Goal: Task Accomplishment & Management: Manage account settings

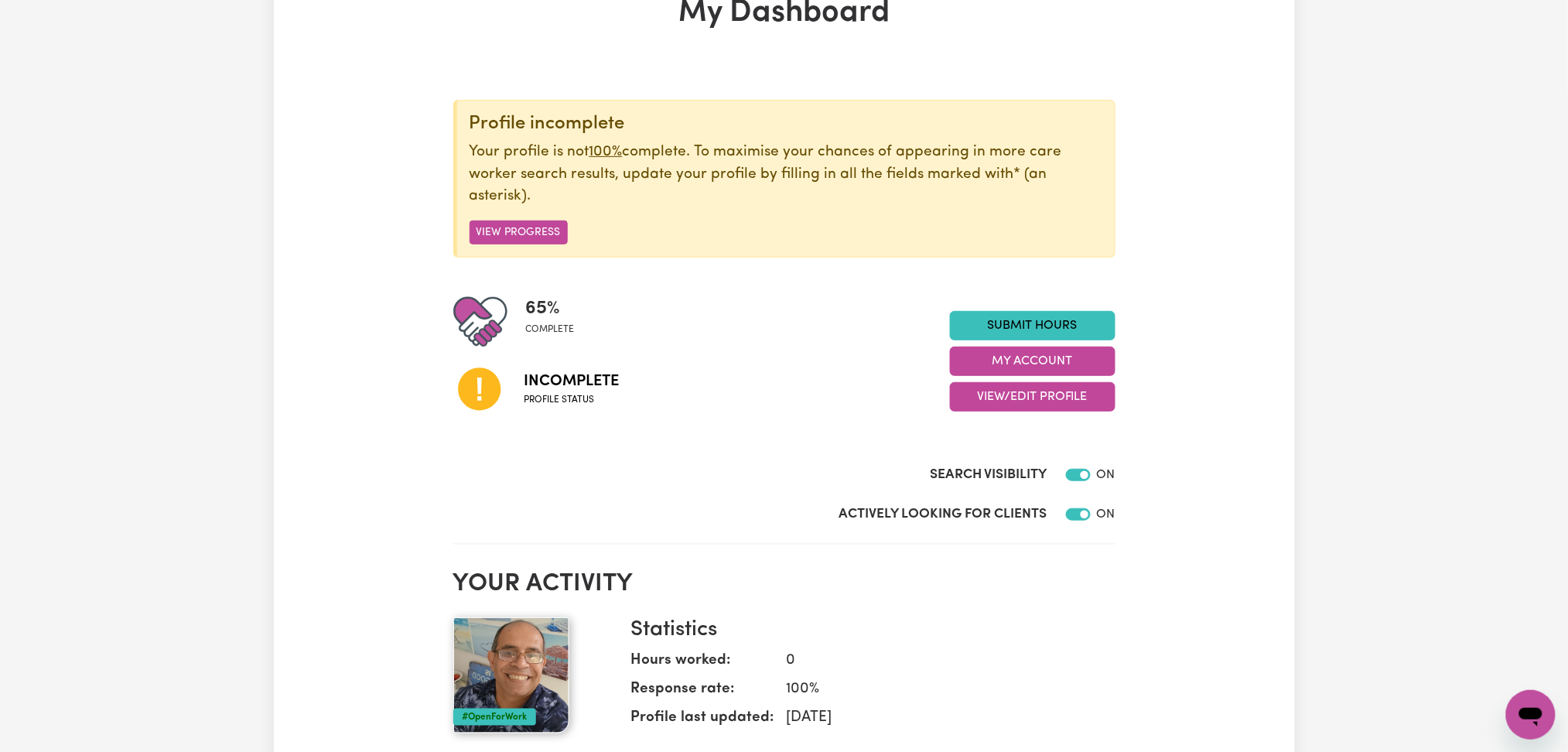
scroll to position [206, 0]
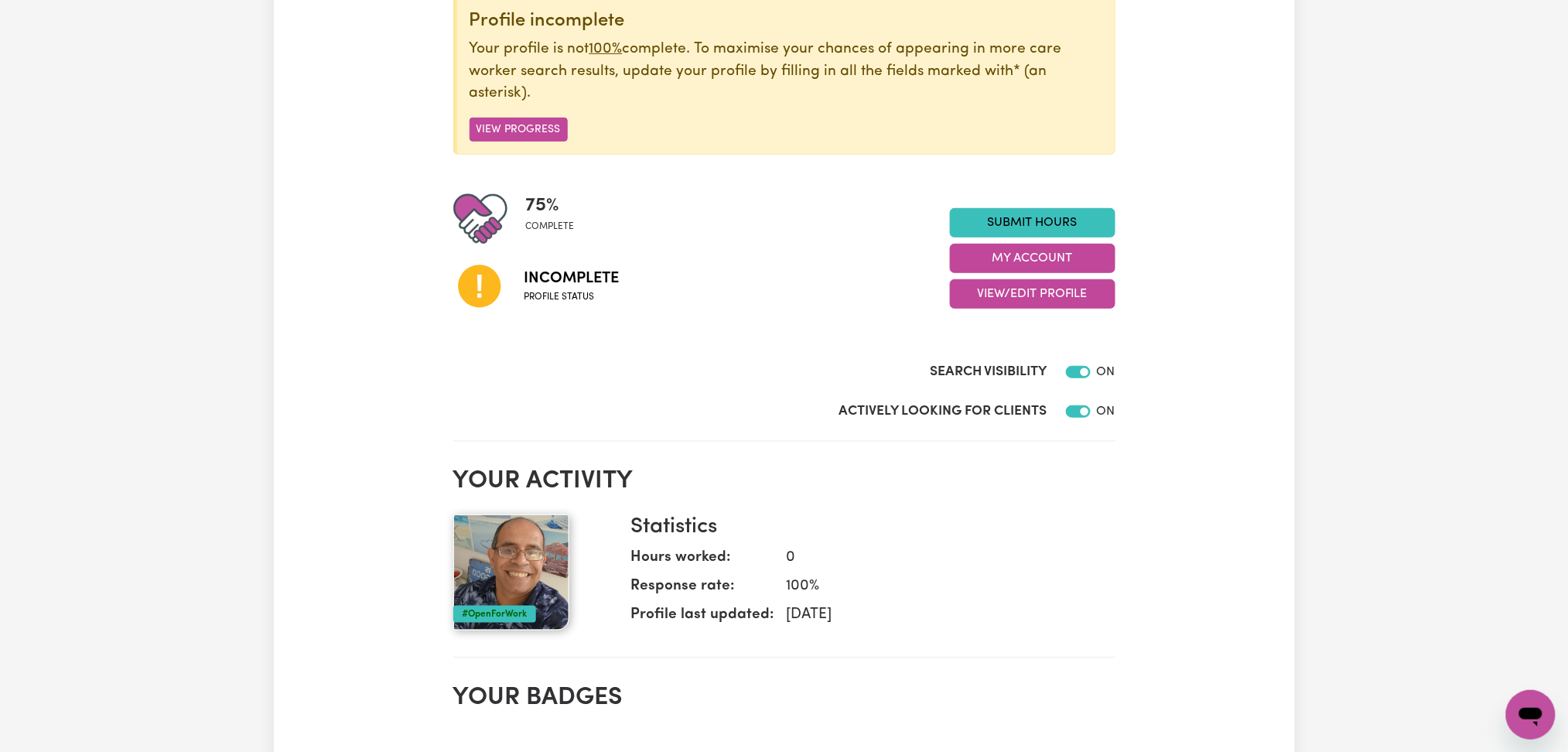
drag, startPoint x: 1028, startPoint y: 299, endPoint x: 1028, endPoint y: 309, distance: 10.0
click at [1028, 300] on button "View/Edit Profile" at bounding box center [1033, 294] width 166 height 30
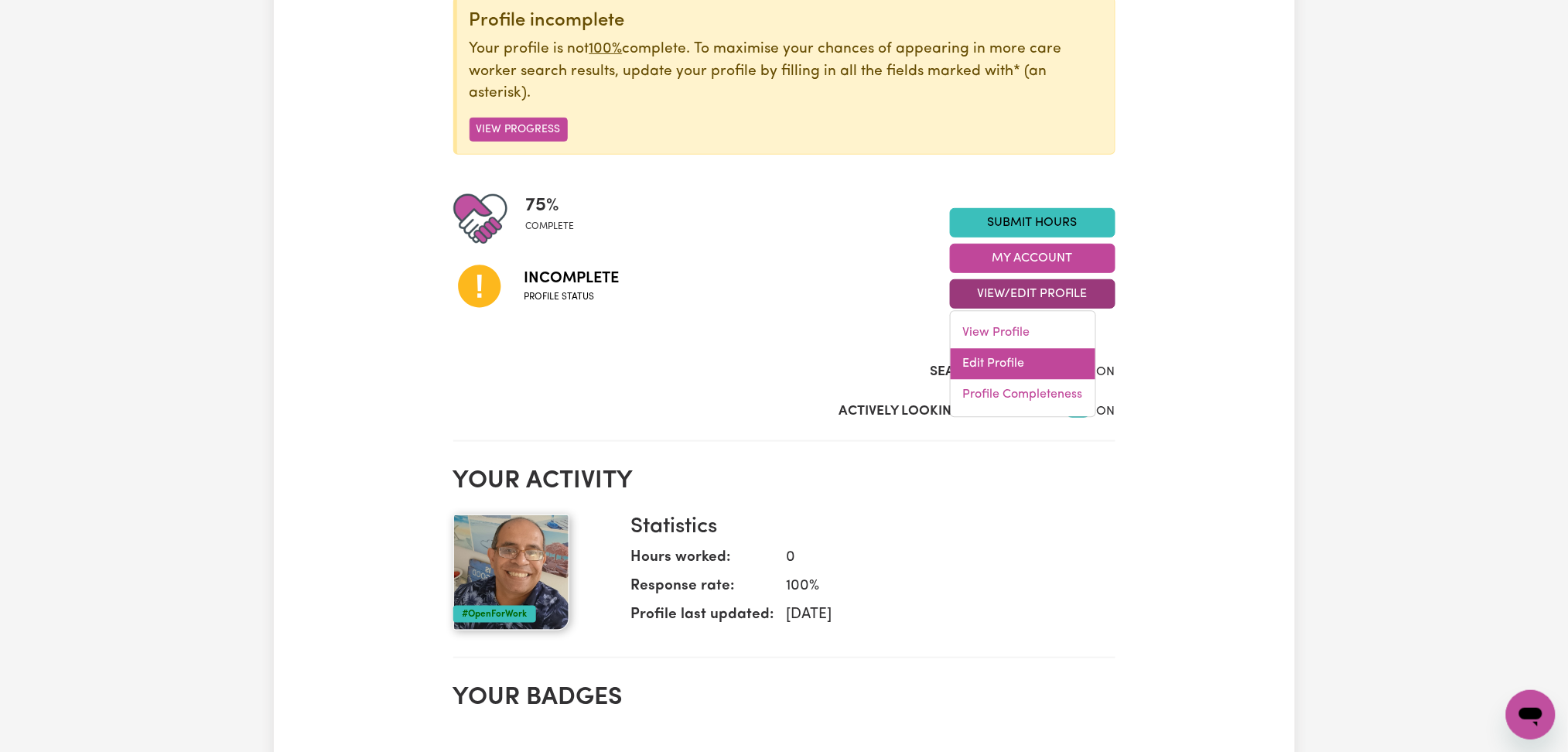
click at [1018, 356] on link "Edit Profile" at bounding box center [1023, 364] width 145 height 31
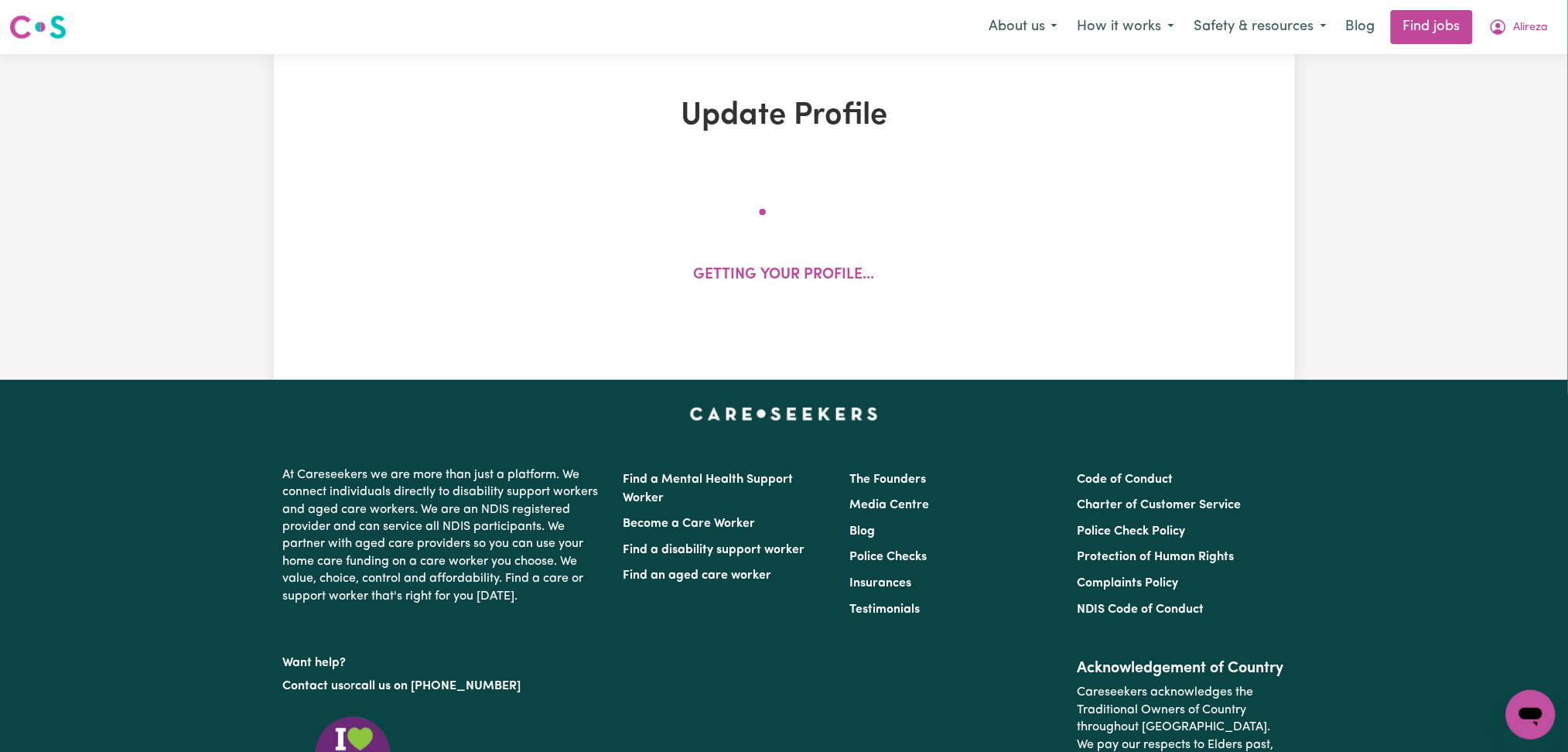
select select "[DEMOGRAPHIC_DATA]"
select select "[DEMOGRAPHIC_DATA] Citizen"
select select "Studying a healthcare related degree or qualification"
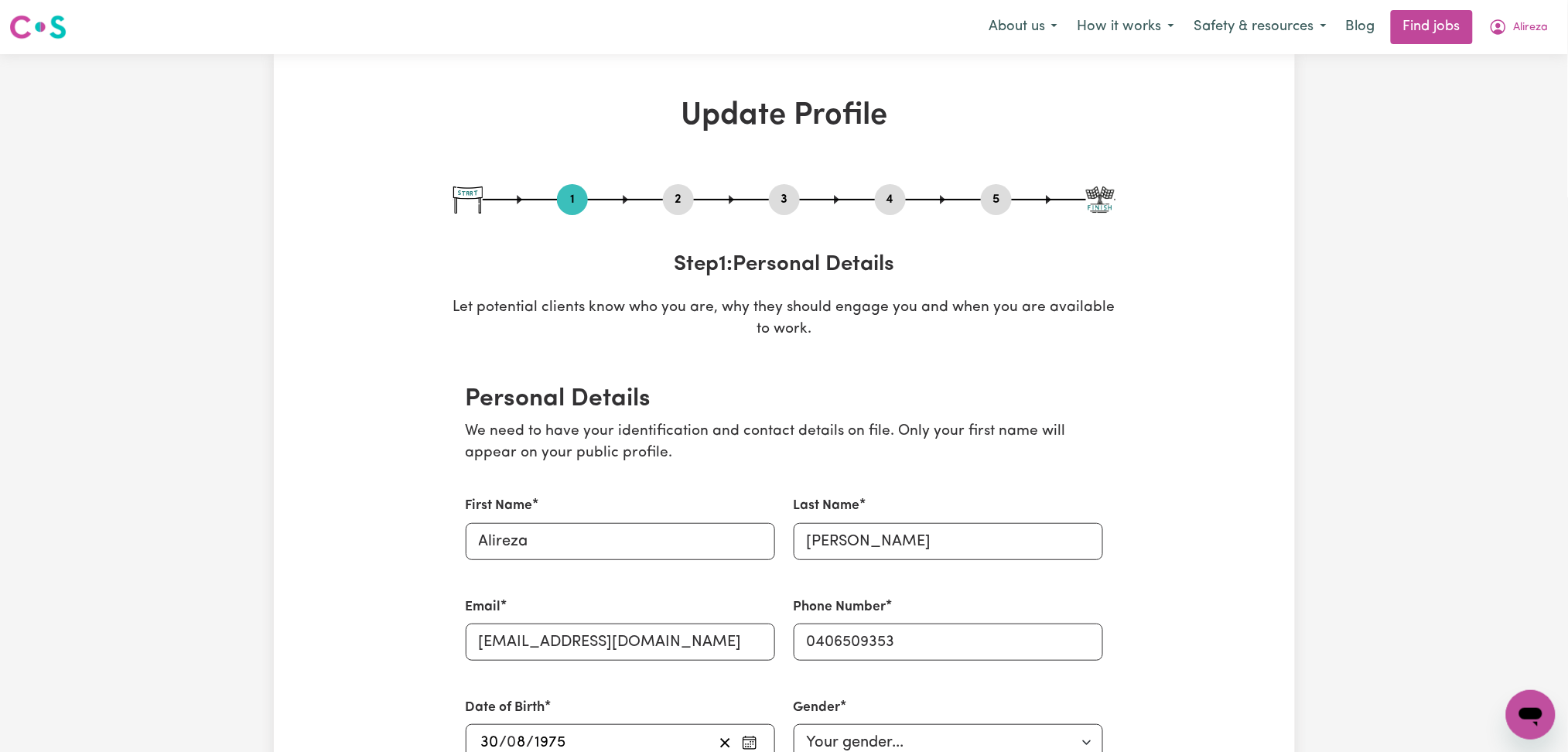
click at [673, 190] on button "2" at bounding box center [678, 199] width 31 height 20
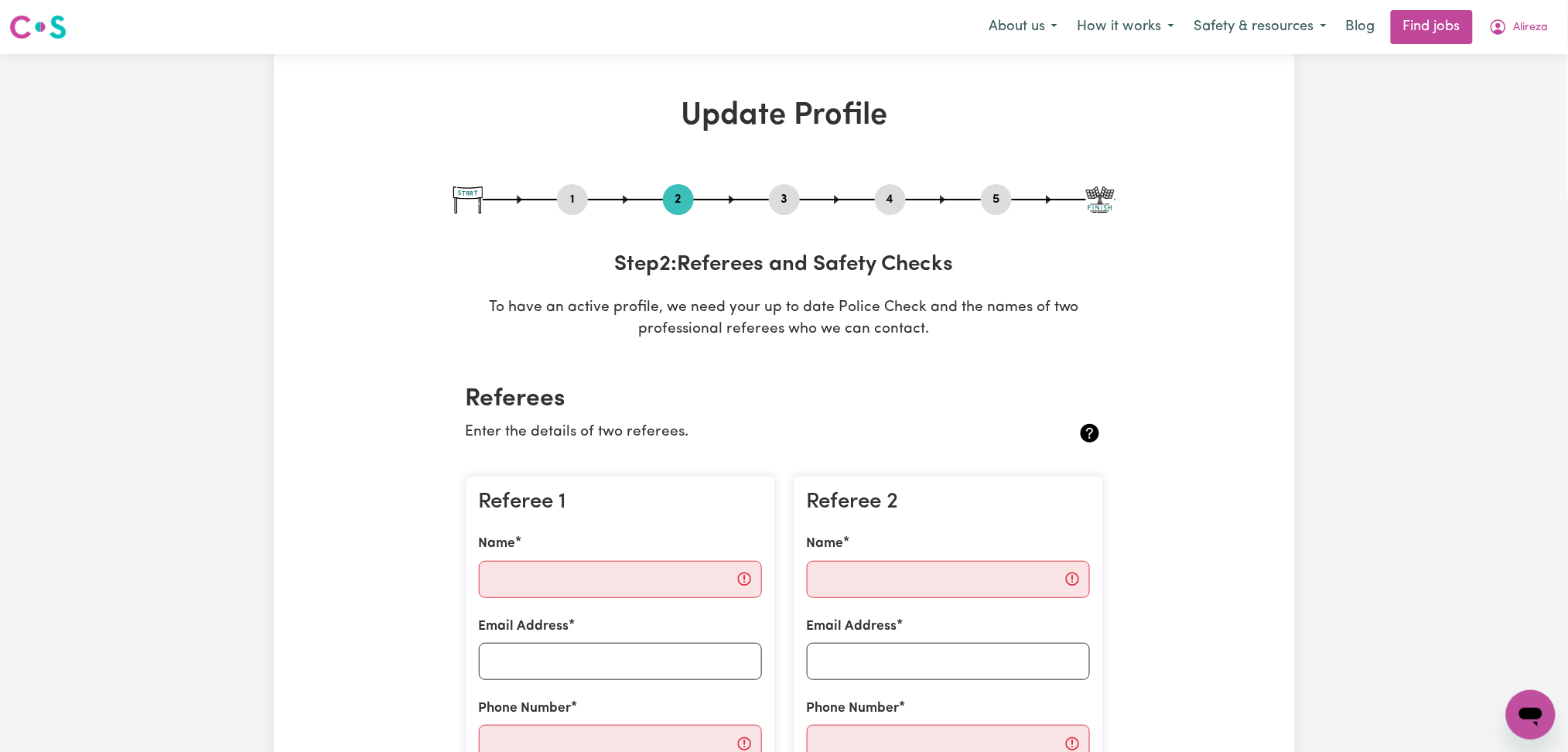
drag, startPoint x: 1004, startPoint y: 186, endPoint x: 998, endPoint y: 195, distance: 10.8
click at [1004, 187] on div "5" at bounding box center [996, 199] width 31 height 31
click at [998, 192] on button "5" at bounding box center [996, 199] width 31 height 20
select select "I am working in another industry"
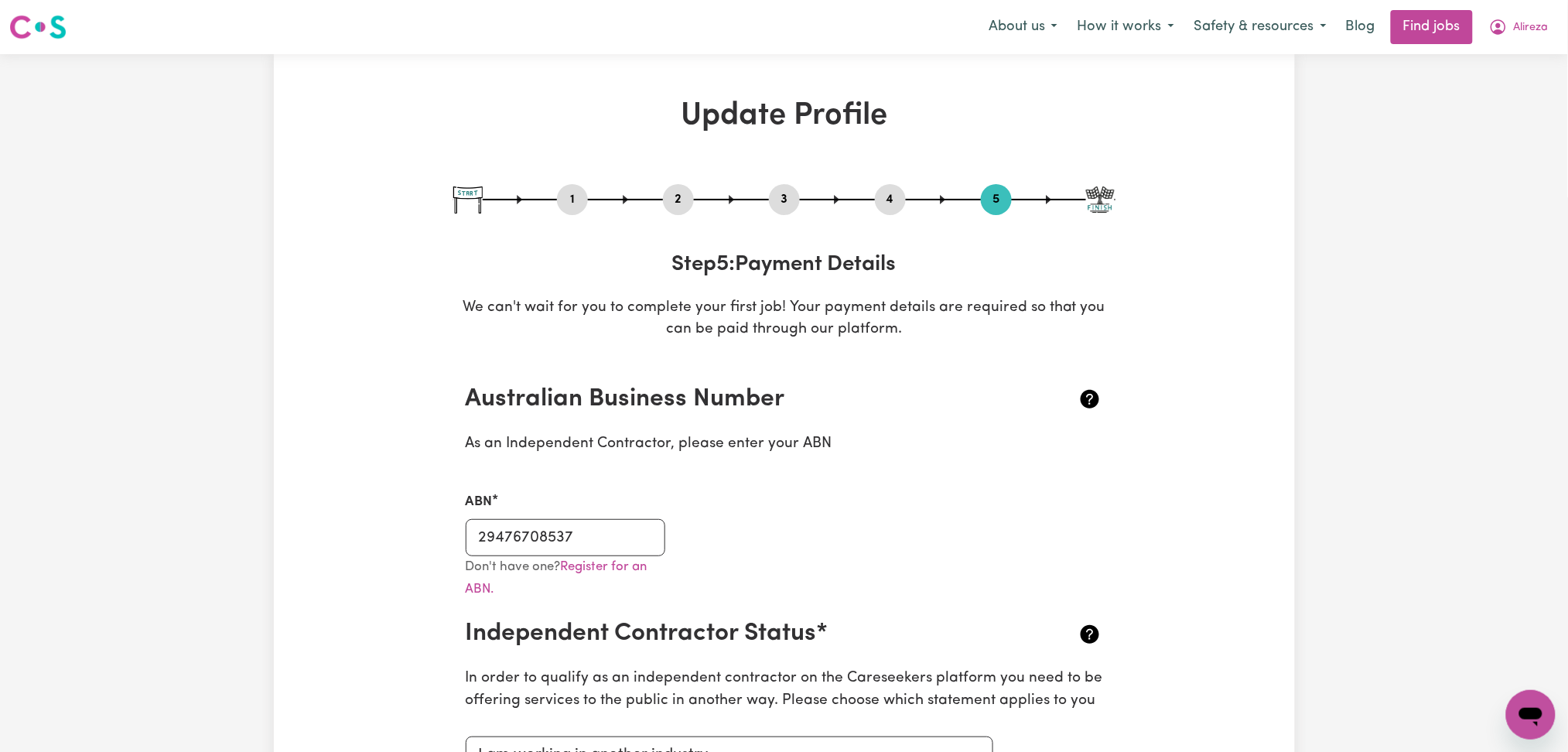
scroll to position [206, 0]
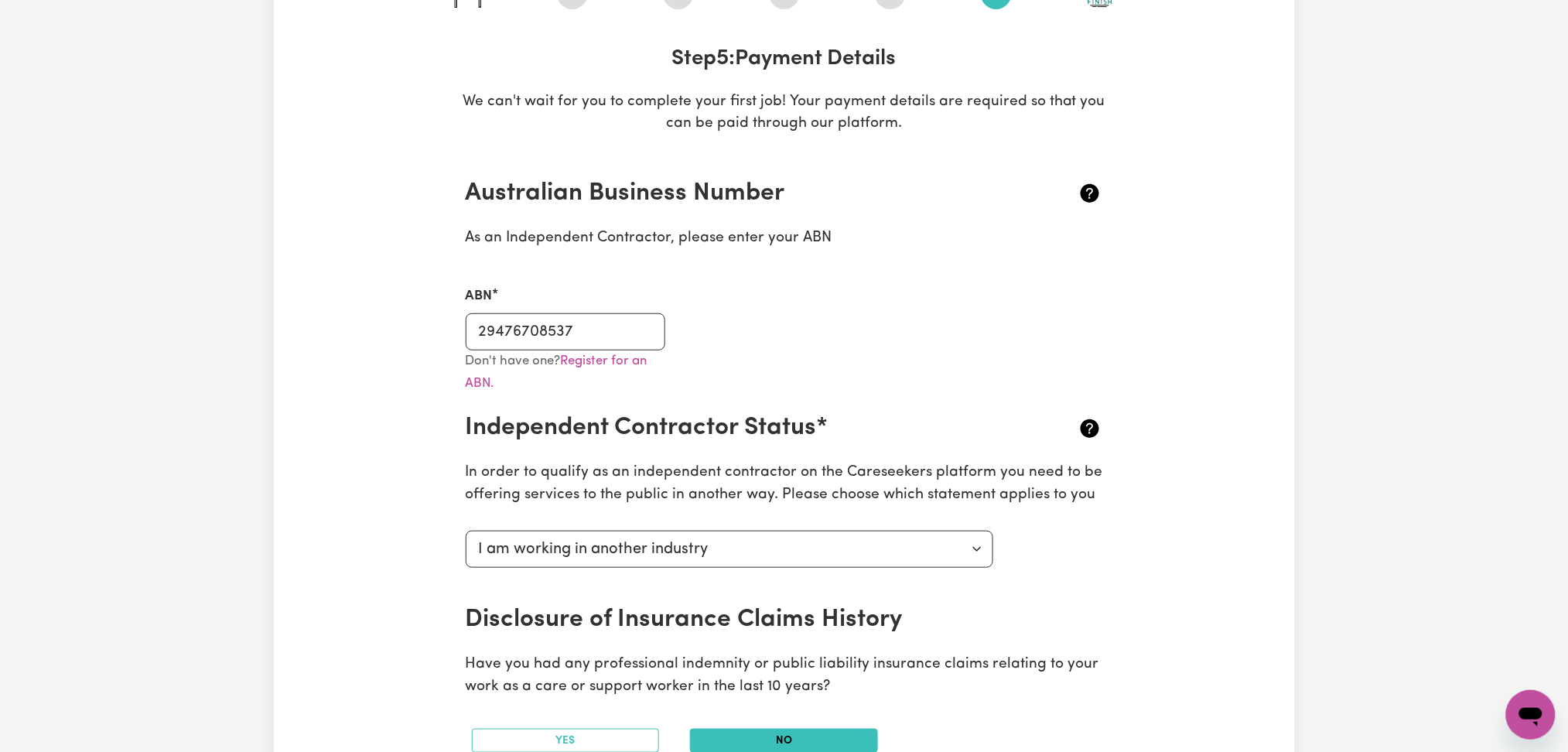
click at [591, 310] on div "ABN 29476708537" at bounding box center [566, 318] width 200 height 64
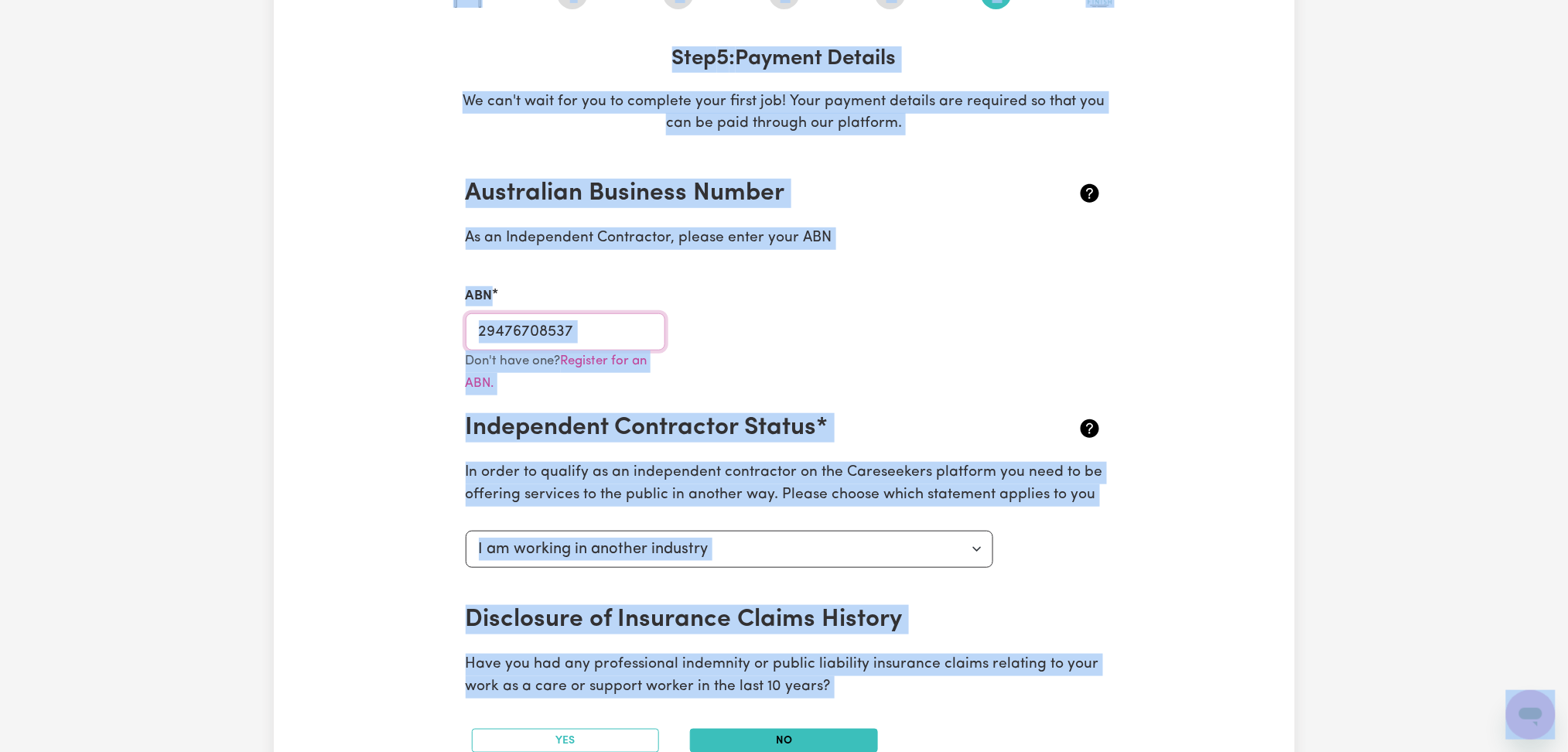
click at [610, 326] on input "29476708537" at bounding box center [566, 331] width 200 height 37
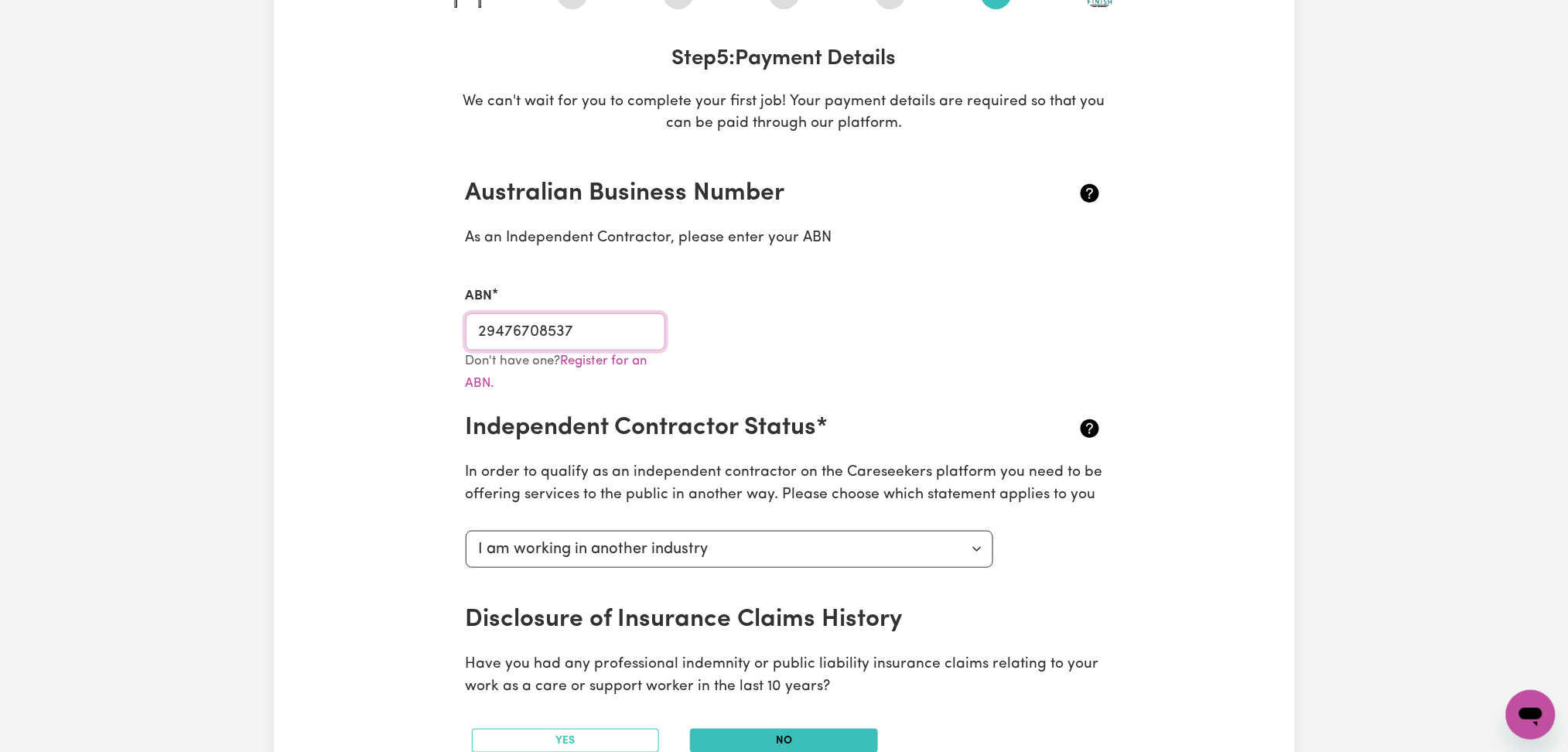
scroll to position [0, 0]
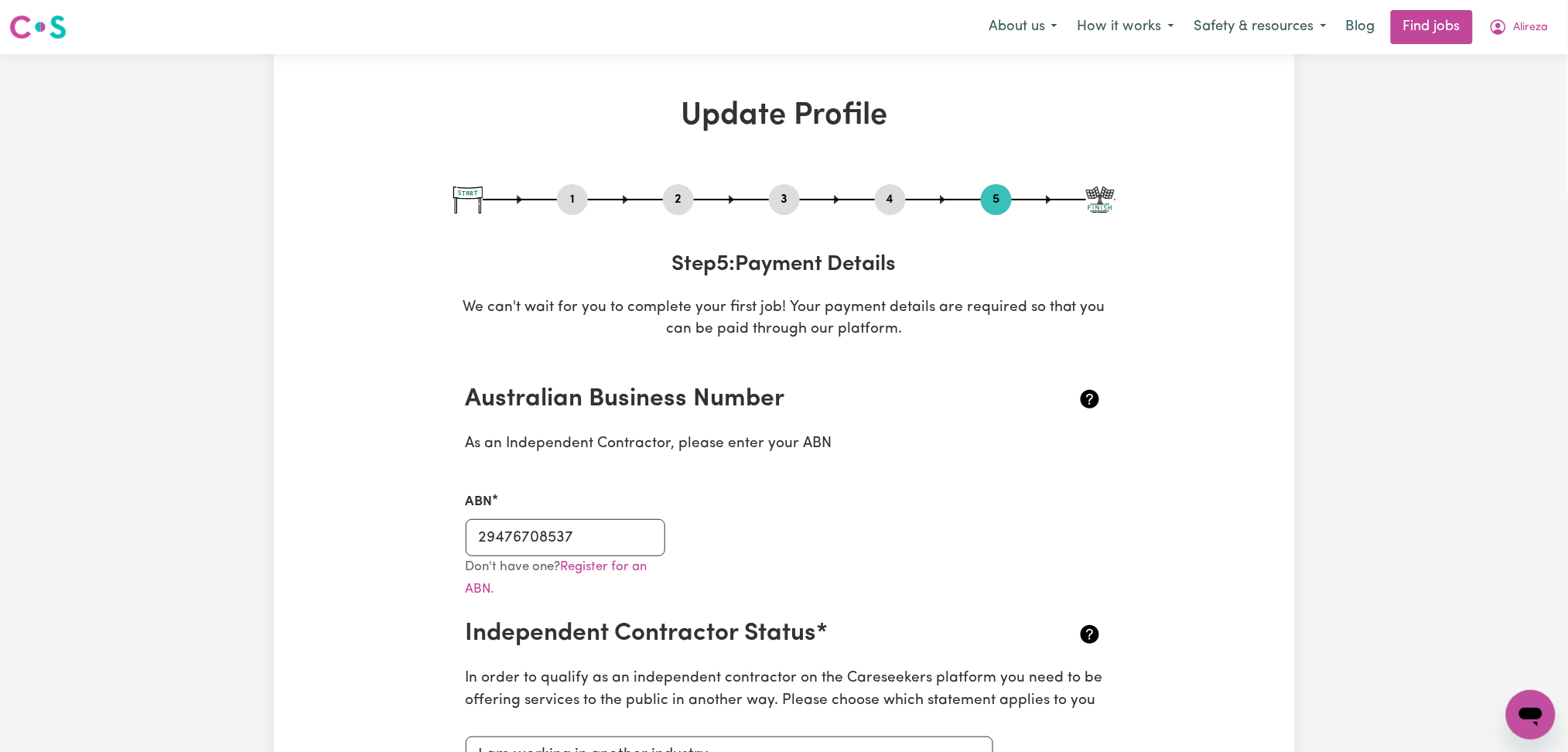
click at [575, 187] on div "1" at bounding box center [572, 199] width 31 height 31
click at [582, 208] on button "1" at bounding box center [572, 199] width 31 height 20
select select "[DEMOGRAPHIC_DATA]"
select select "[DEMOGRAPHIC_DATA] Citizen"
select select "Studying a healthcare related degree or qualification"
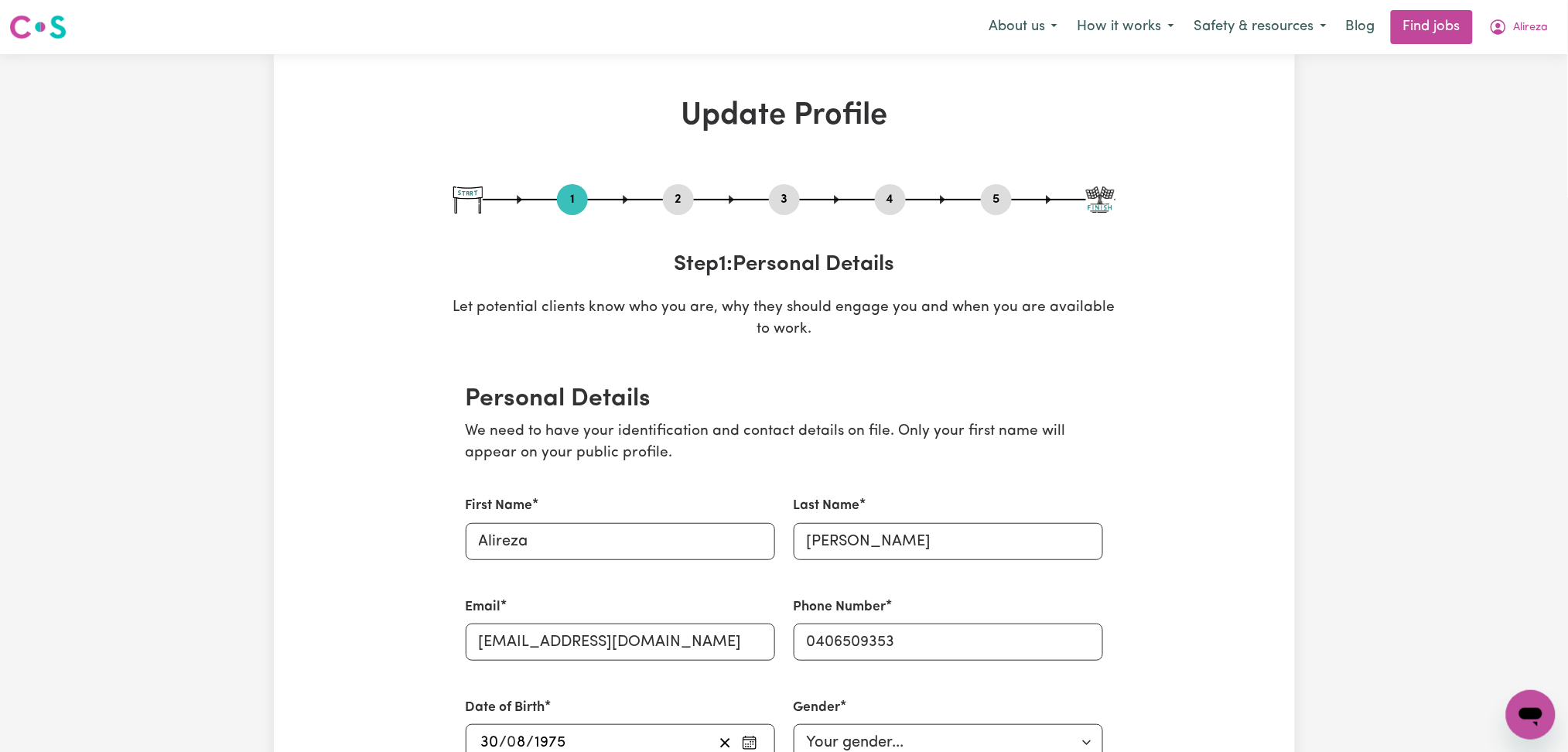
scroll to position [206, 0]
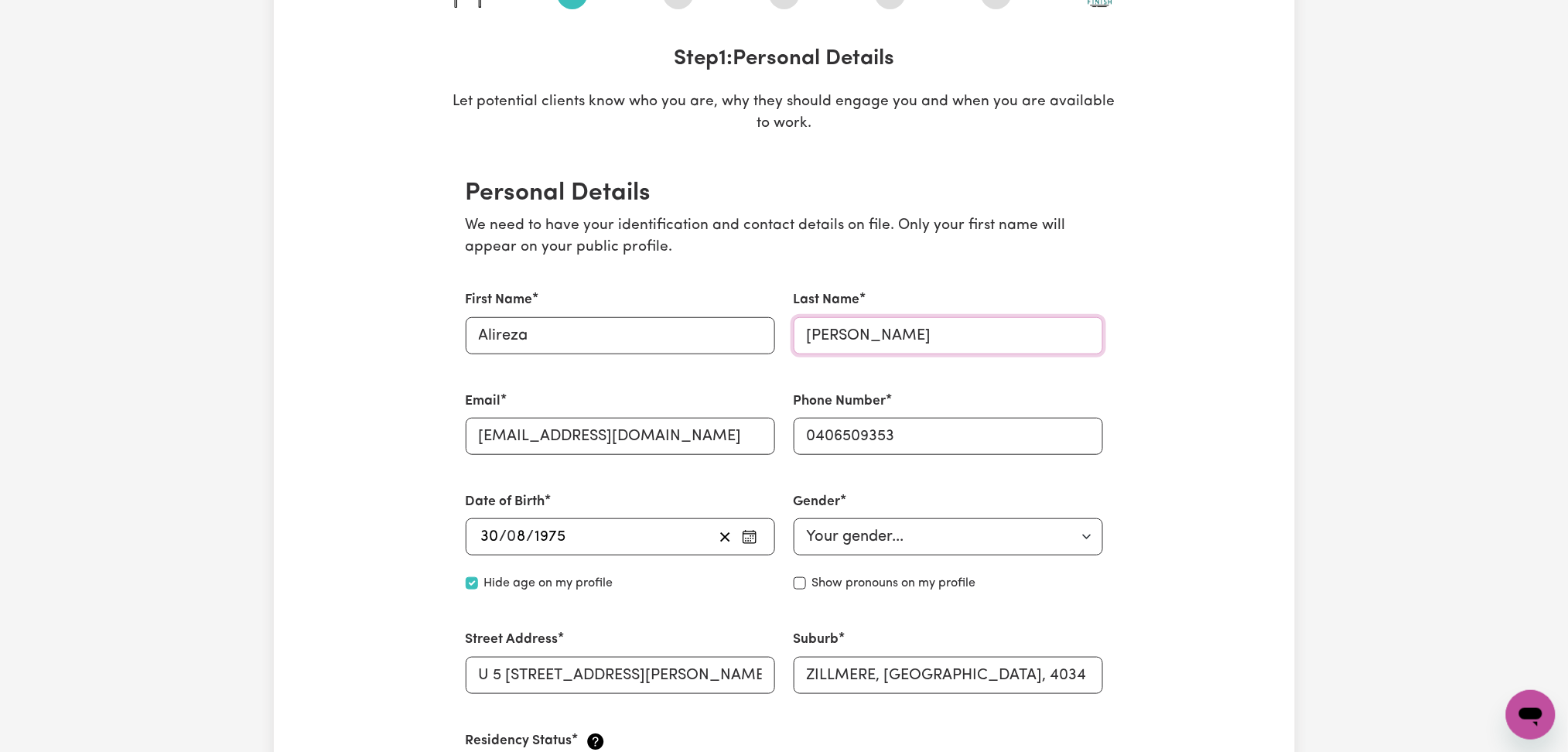
click at [853, 326] on input "[PERSON_NAME]" at bounding box center [948, 335] width 310 height 37
paste input "abetghadam"
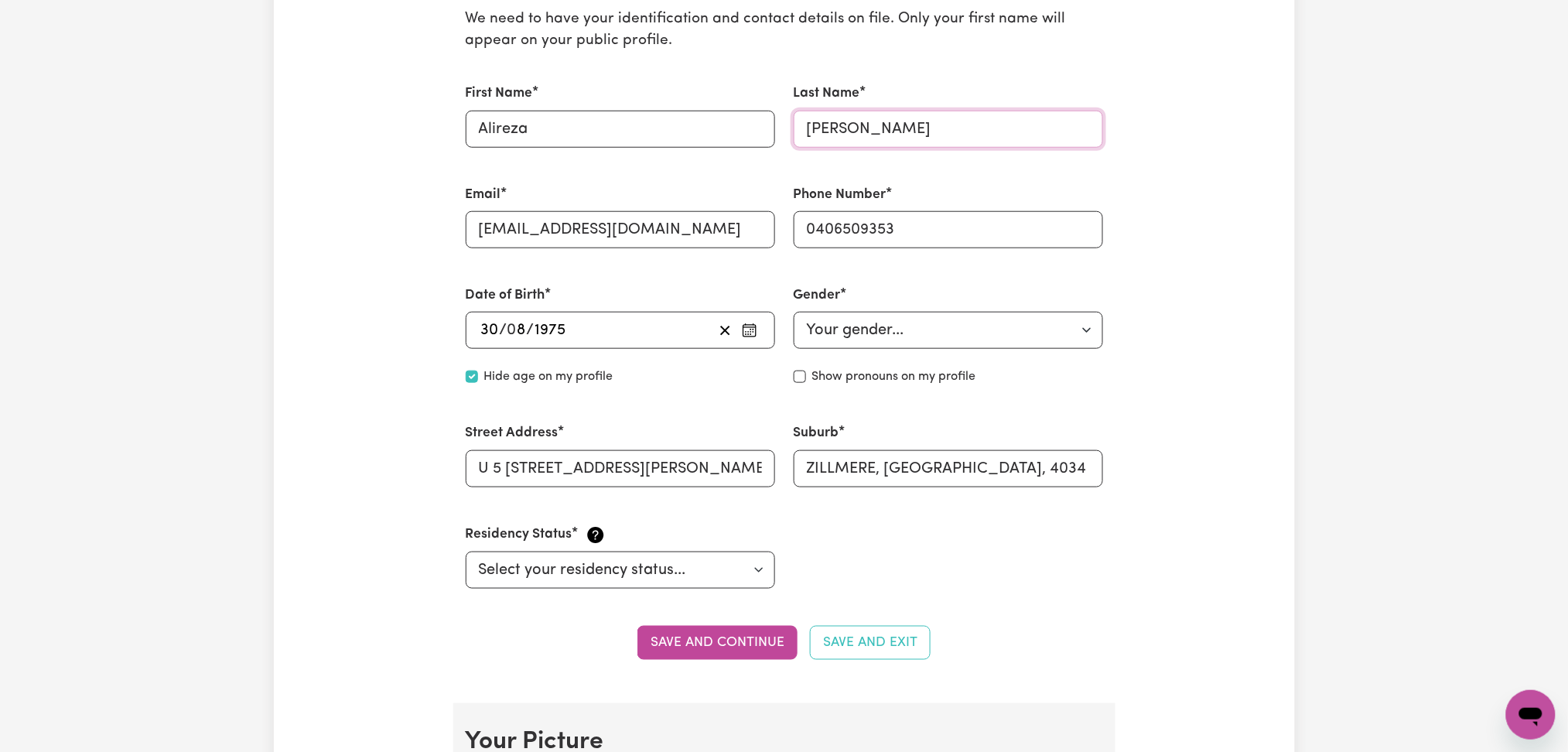
scroll to position [515, 0]
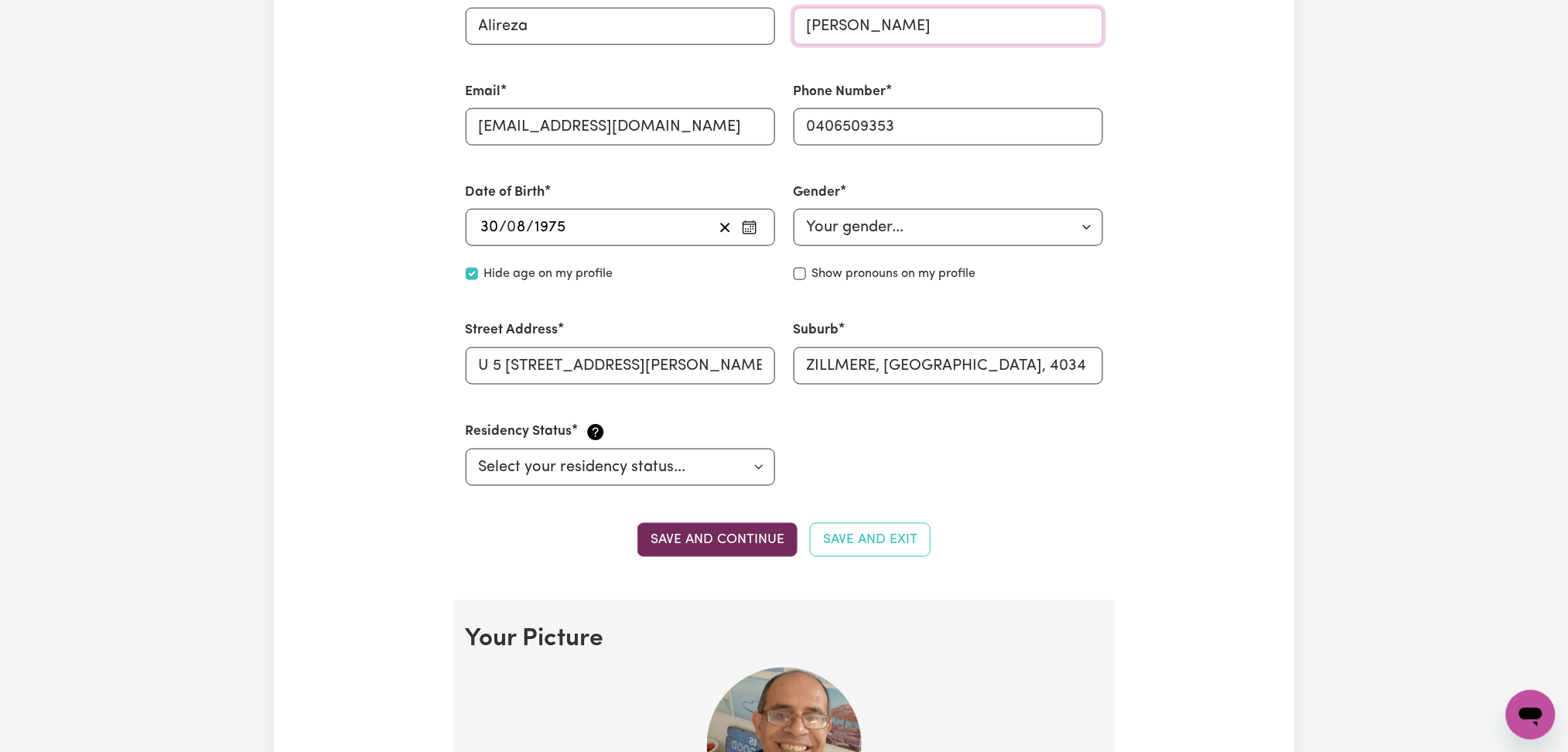
type input "[PERSON_NAME]"
click at [689, 549] on button "Save and continue" at bounding box center [717, 540] width 160 height 34
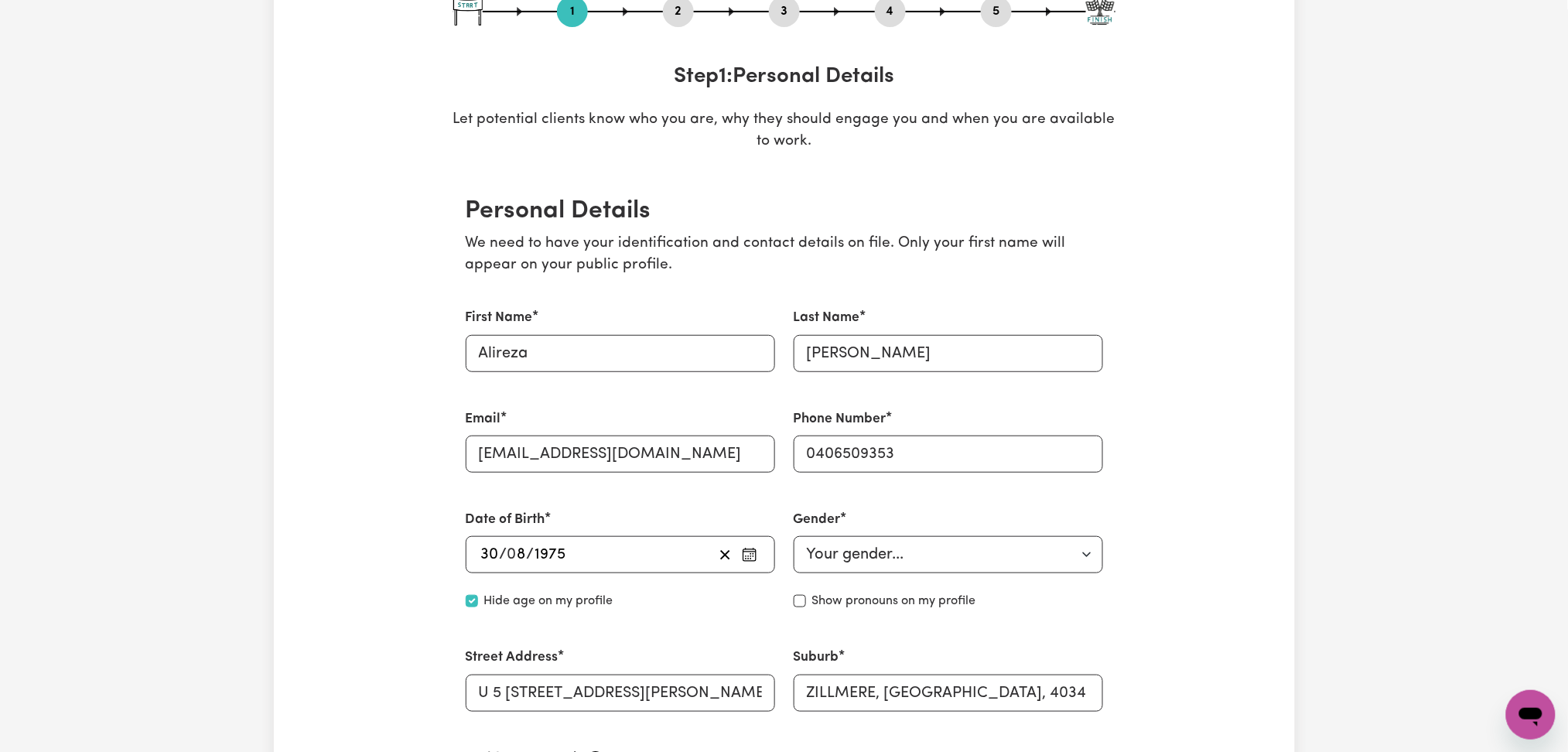
scroll to position [0, 0]
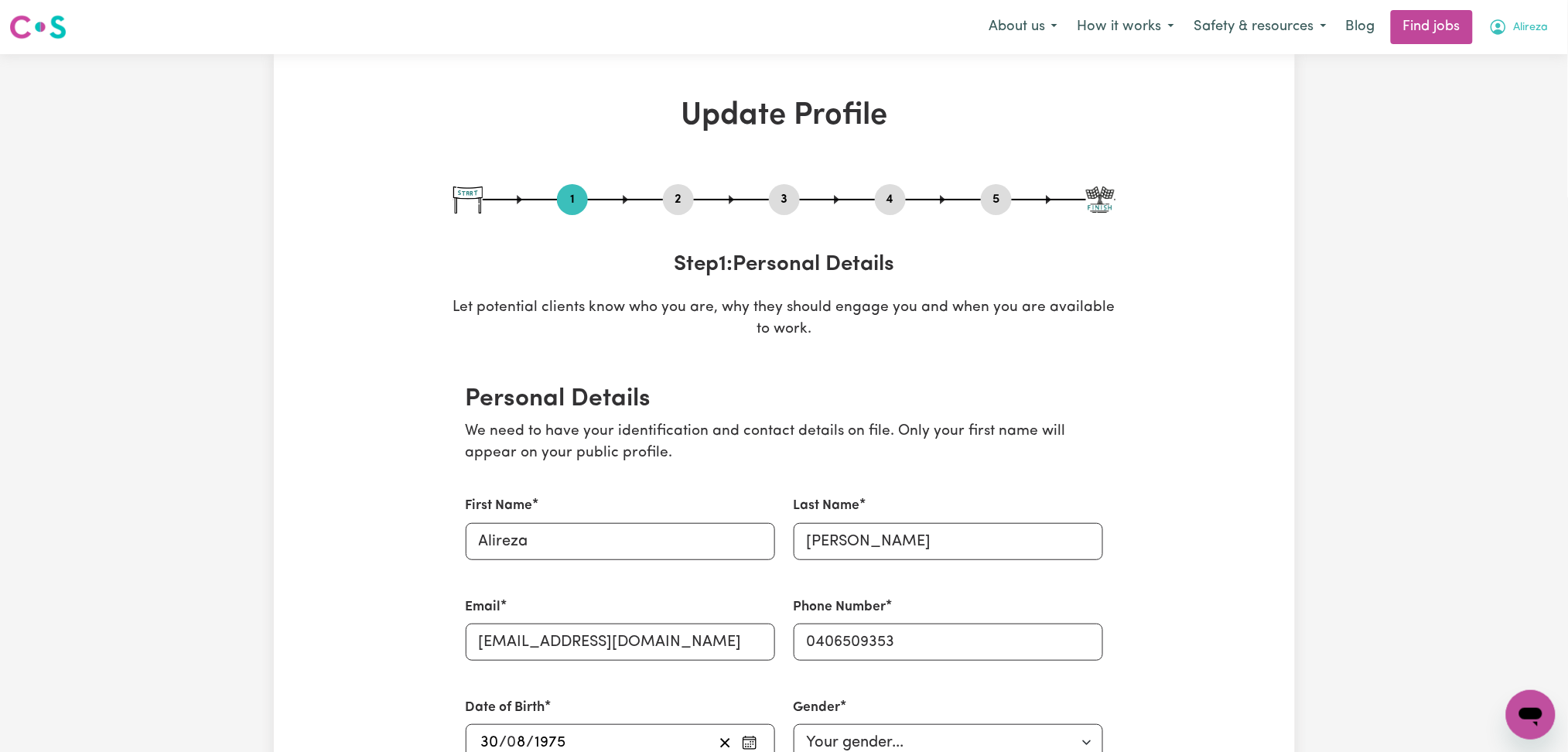
click at [1519, 30] on span "Alireza" at bounding box center [1531, 27] width 35 height 17
click at [1487, 88] on link "My Dashboard" at bounding box center [1497, 88] width 122 height 30
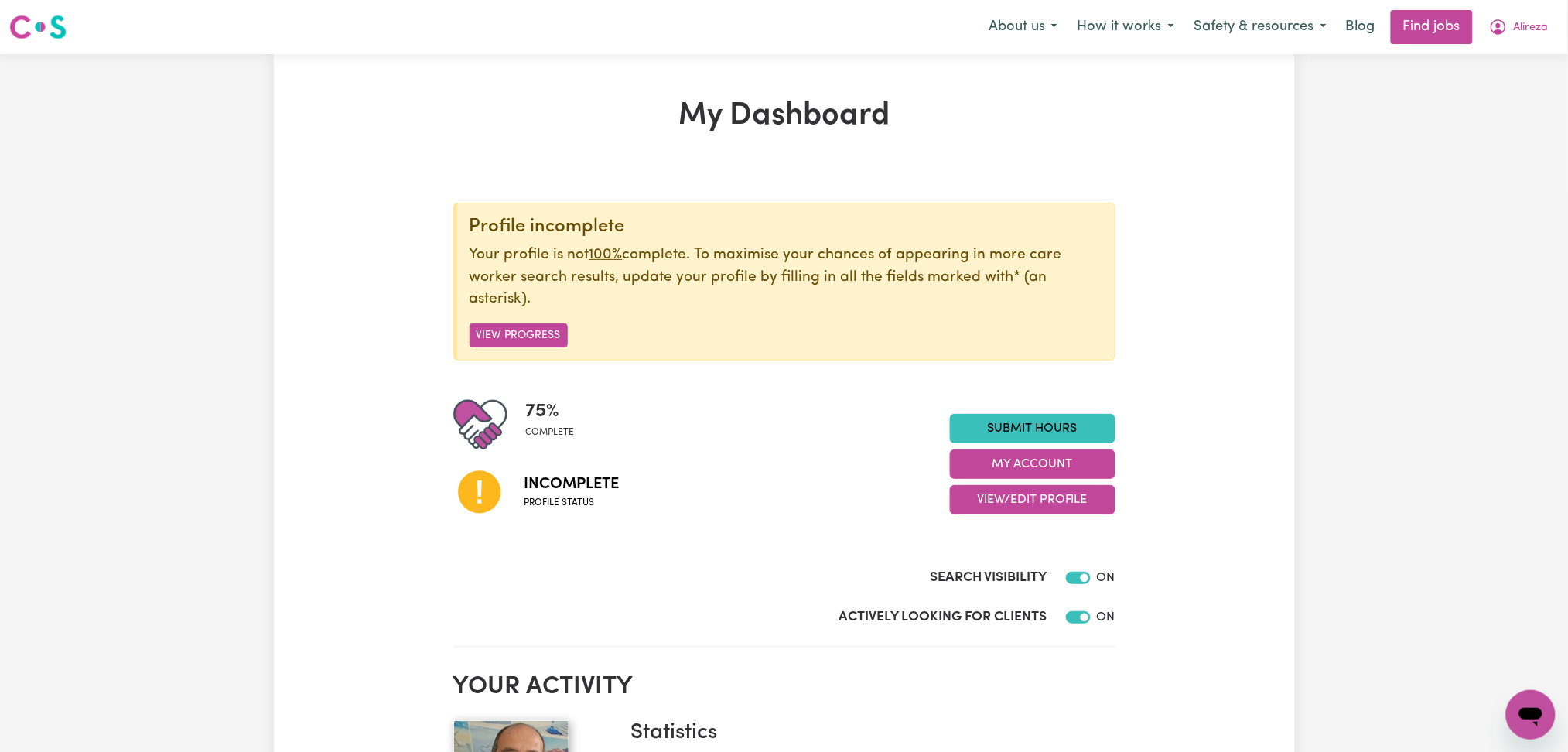
scroll to position [103, 0]
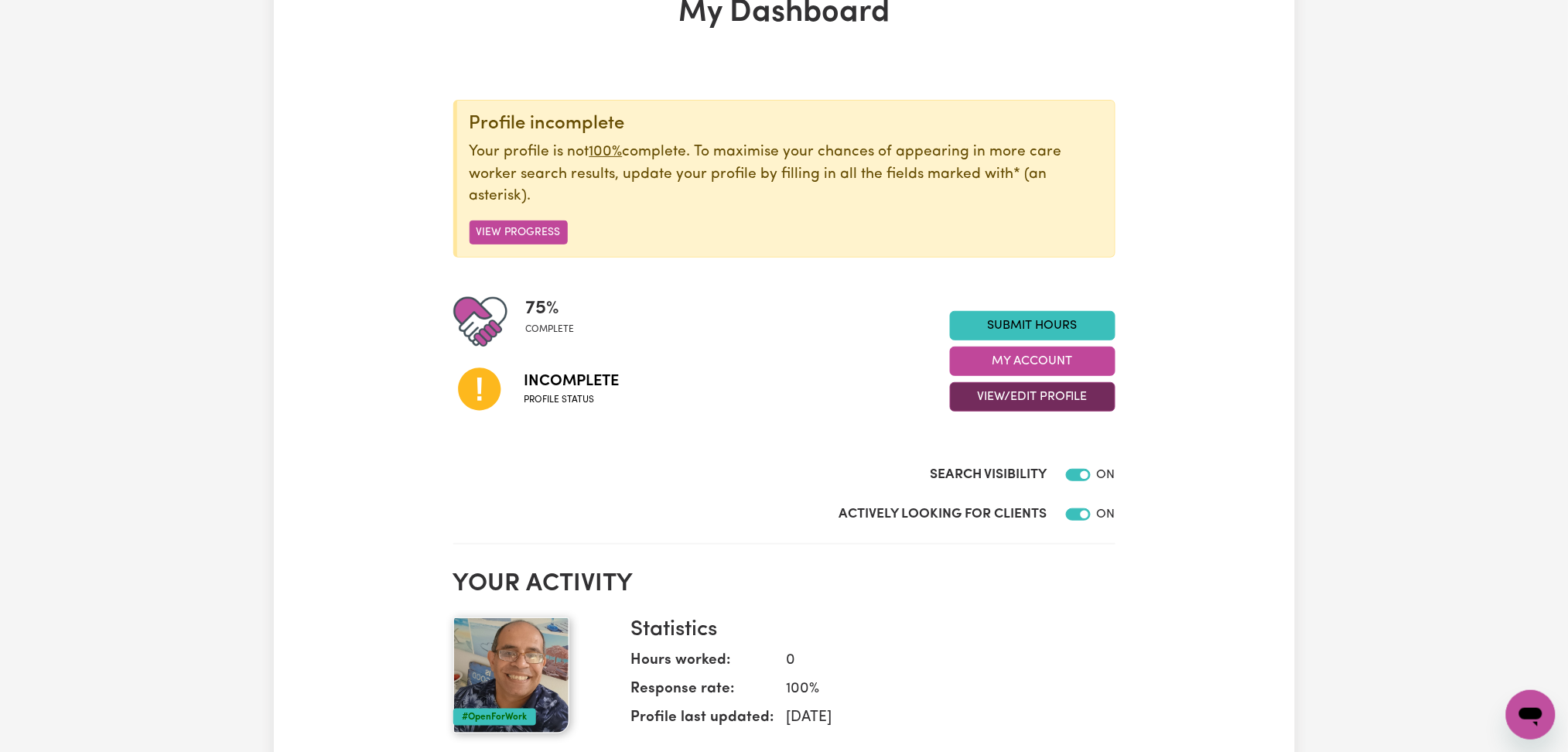
click at [1087, 395] on button "View/Edit Profile" at bounding box center [1033, 397] width 166 height 30
click at [1043, 497] on link "Profile Completeness" at bounding box center [1023, 498] width 145 height 31
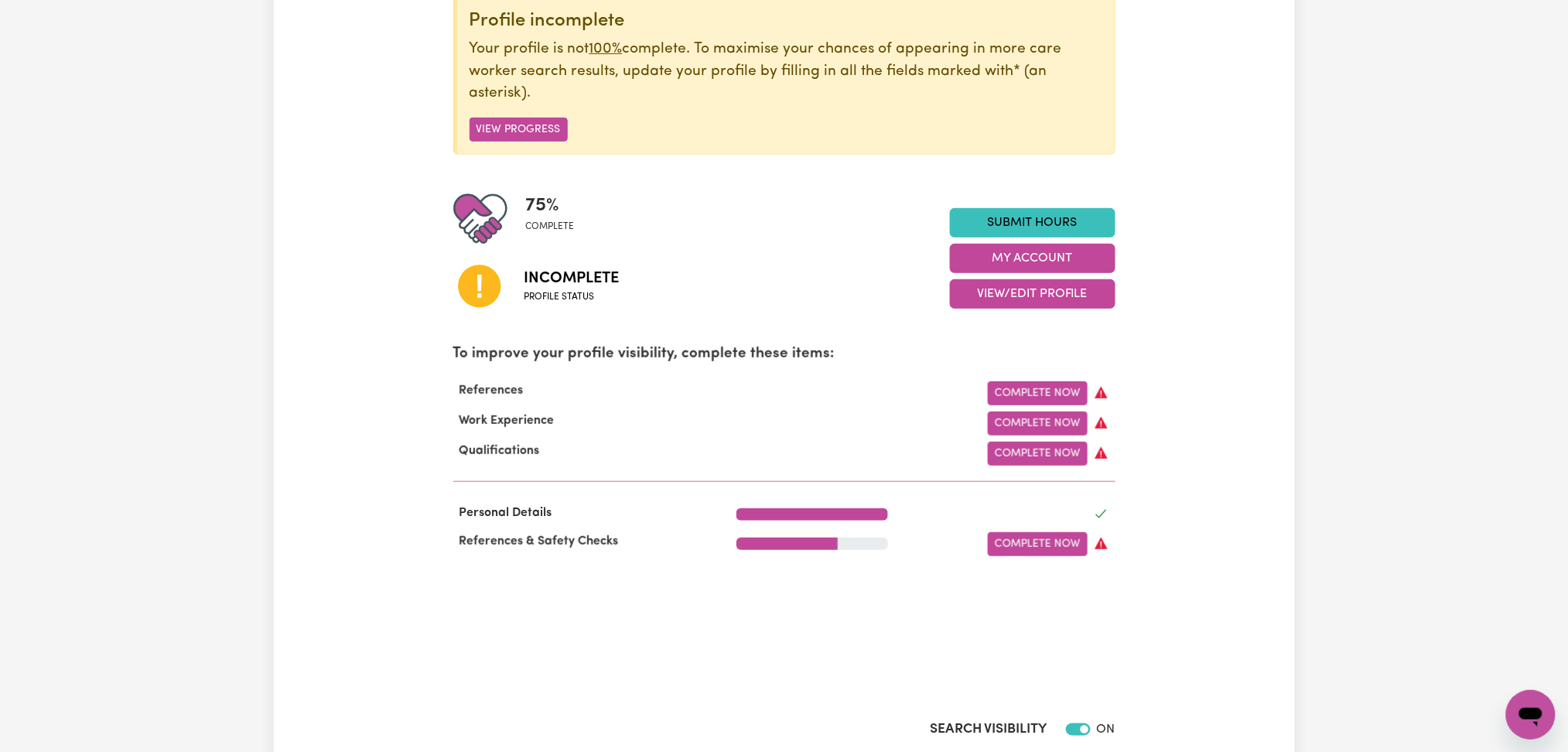
scroll to position [0, 0]
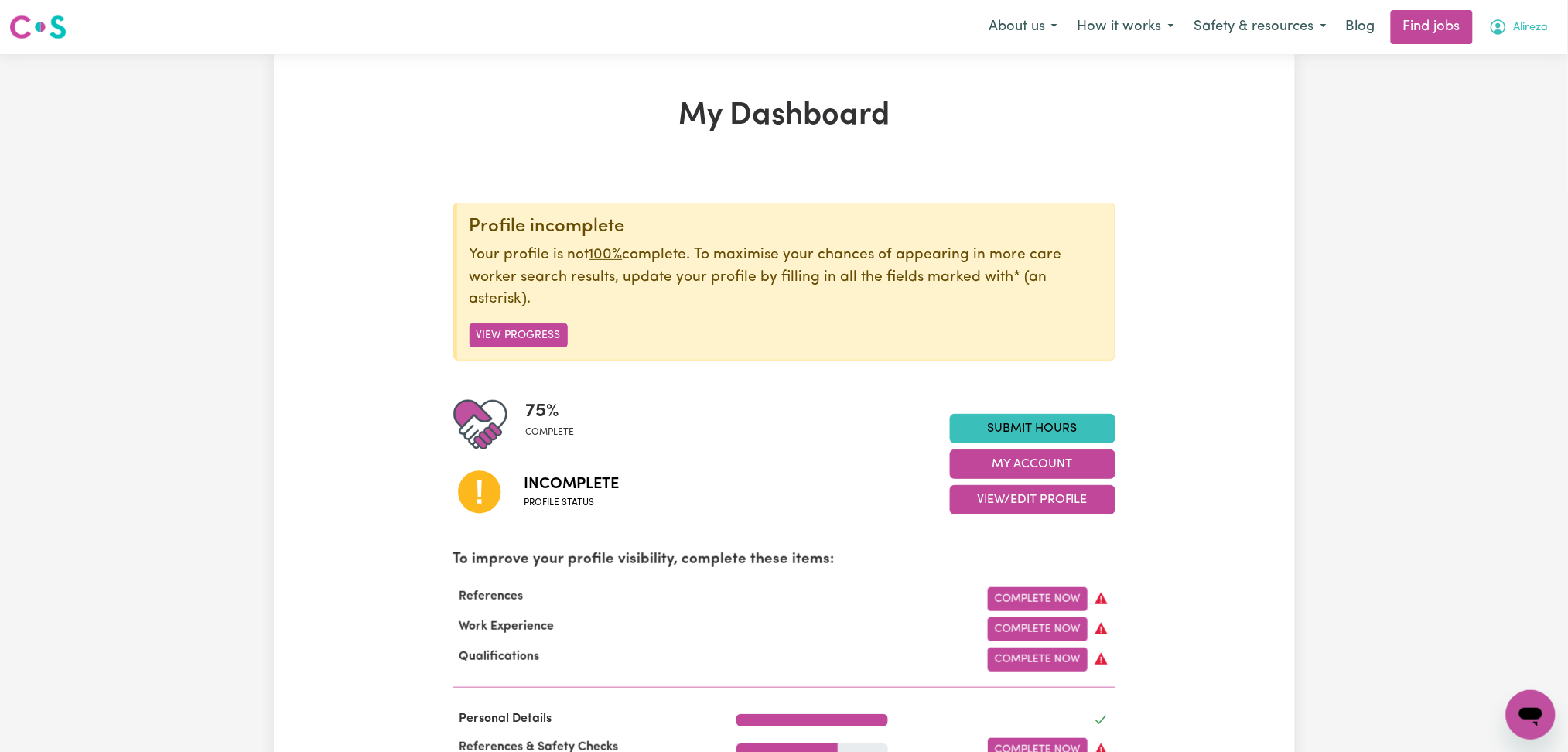
click at [1535, 29] on span "Alireza" at bounding box center [1531, 27] width 35 height 17
click at [1506, 107] on link "Logout" at bounding box center [1497, 118] width 122 height 30
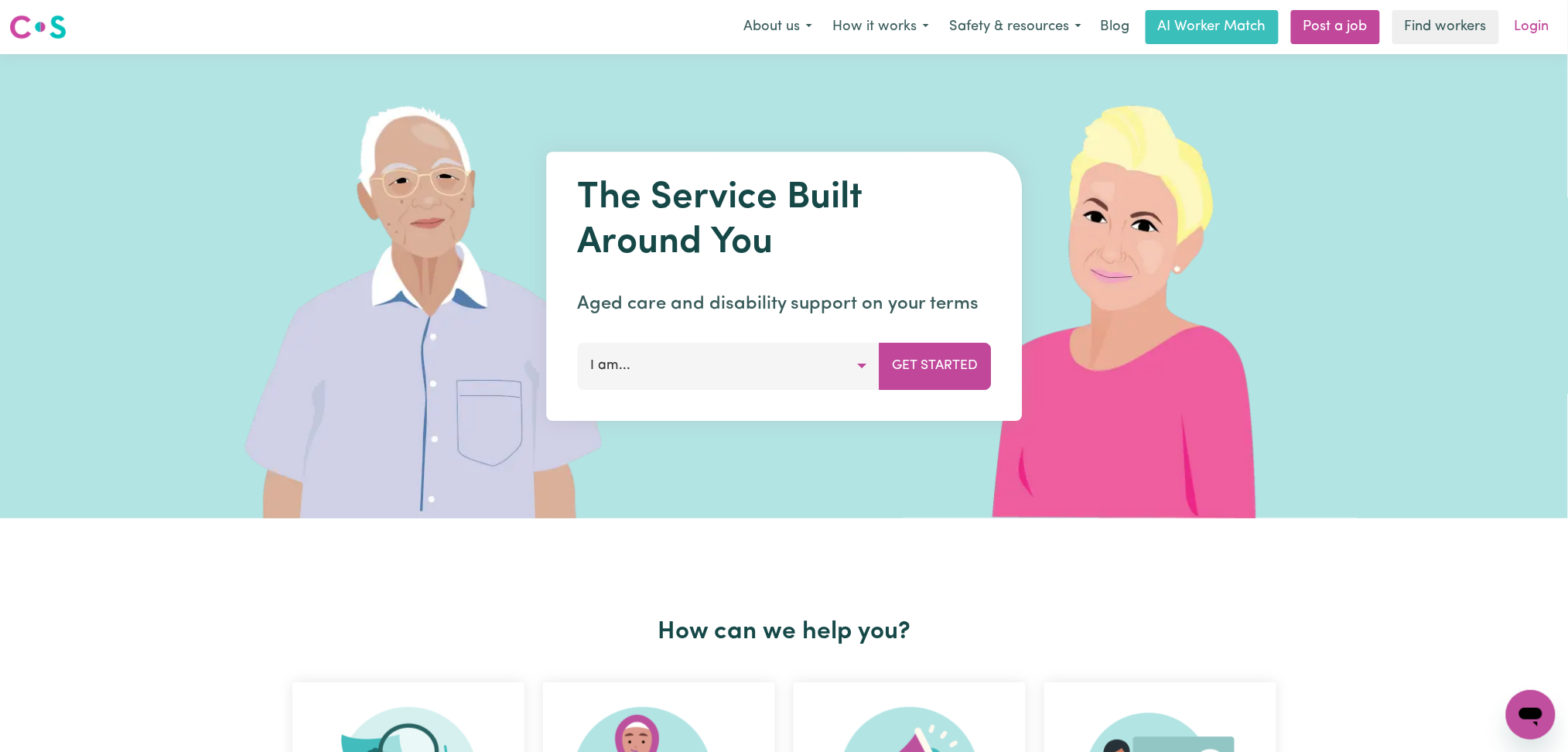
click at [1540, 31] on link "Login" at bounding box center [1532, 27] width 53 height 34
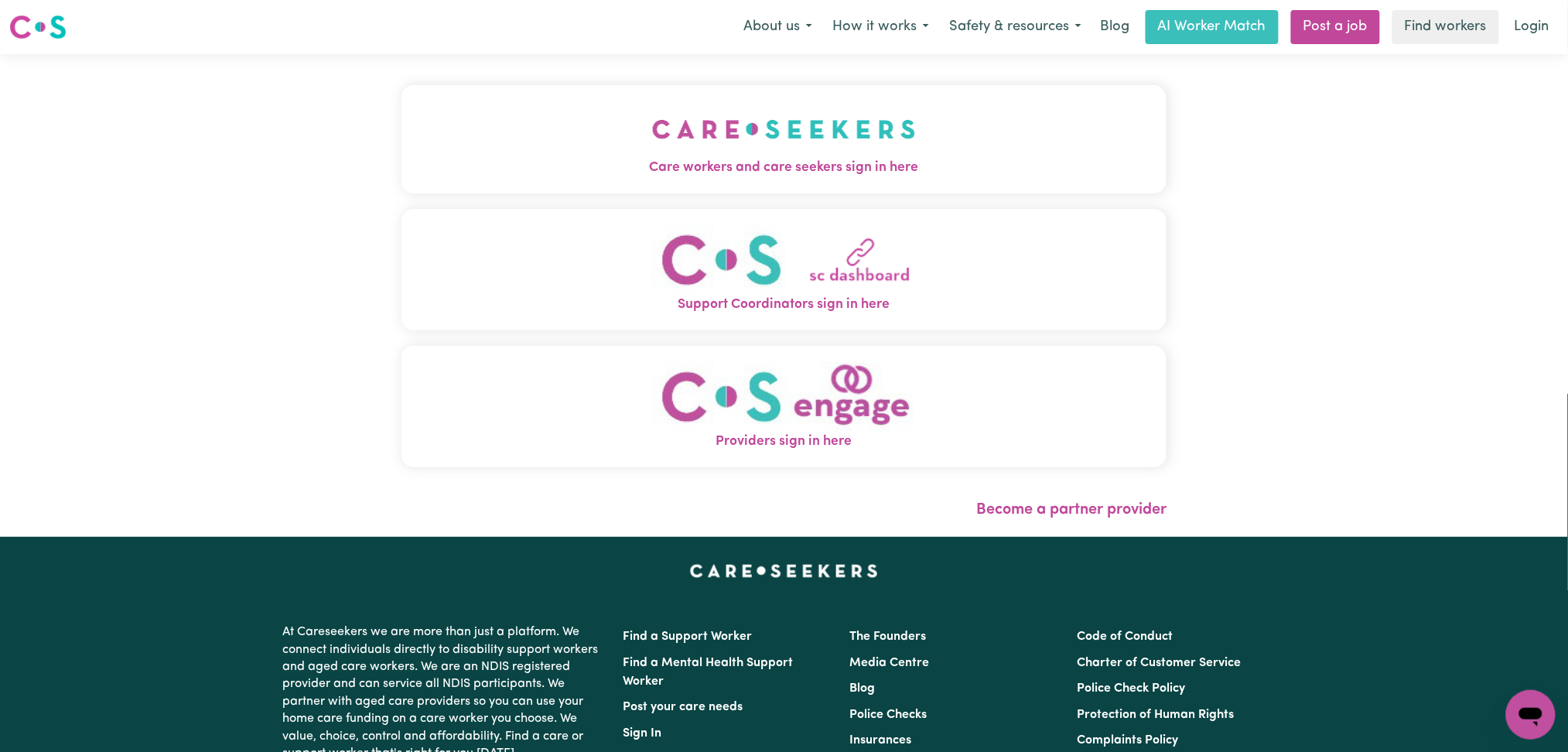
click at [722, 129] on button "Care workers and care seekers sign in here" at bounding box center [784, 139] width 766 height 109
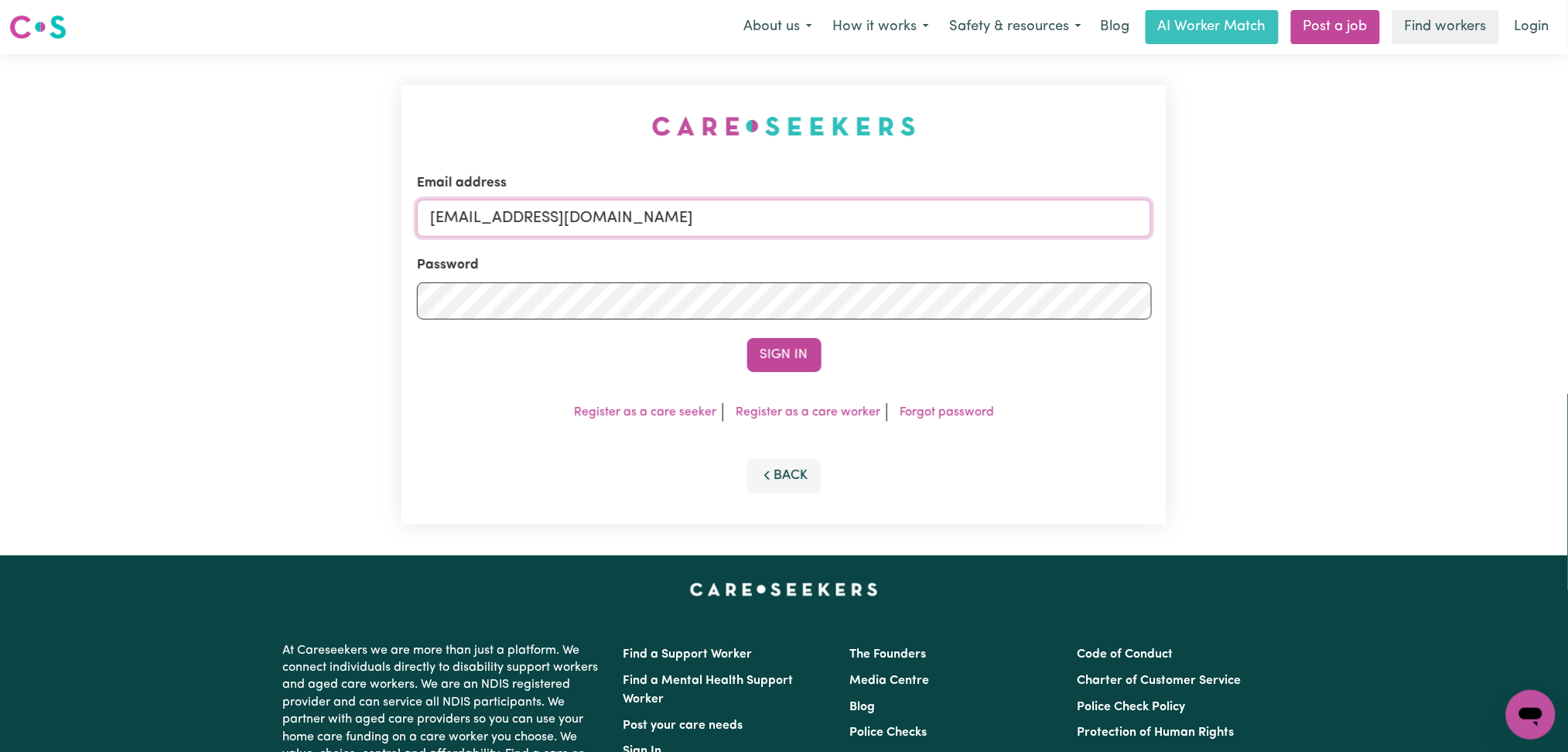
click at [628, 211] on input "[EMAIL_ADDRESS][DOMAIN_NAME]" at bounding box center [784, 218] width 735 height 37
drag, startPoint x: 506, startPoint y: 216, endPoint x: 876, endPoint y: 214, distance: 370.0
click at [876, 214] on input "Superuser~[EMAIL_ADDRESS][DOMAIN_NAME]" at bounding box center [784, 218] width 735 height 37
type input "Superuser~[EMAIL_ADDRESS][DOMAIN_NAME]"
drag, startPoint x: 793, startPoint y: 330, endPoint x: 789, endPoint y: 353, distance: 23.3
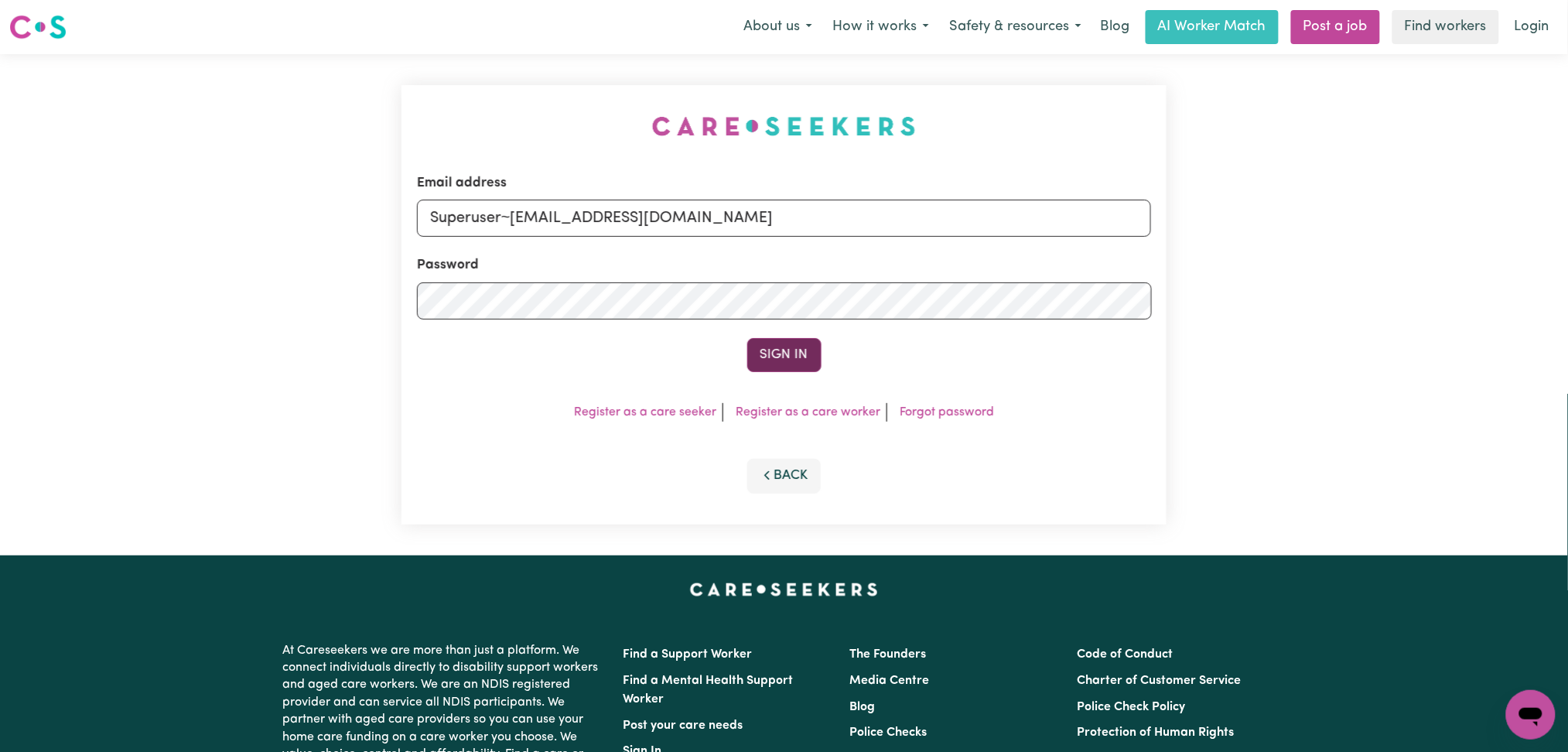
click at [793, 331] on form "Email address Superuser~[EMAIL_ADDRESS][DOMAIN_NAME] Password Sign In" at bounding box center [784, 272] width 735 height 199
click at [789, 360] on button "Sign In" at bounding box center [784, 355] width 74 height 34
